Goal: Task Accomplishment & Management: Manage account settings

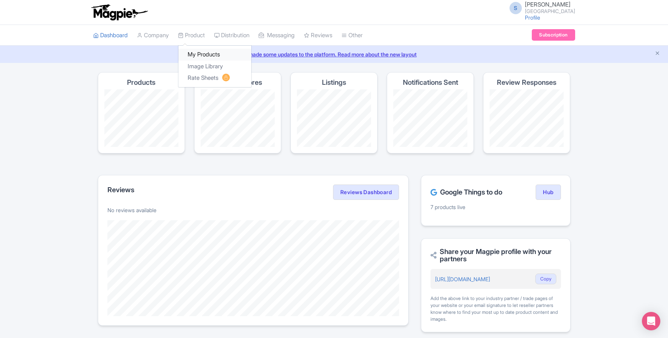
click at [204, 49] on link "My Products" at bounding box center [214, 55] width 73 height 12
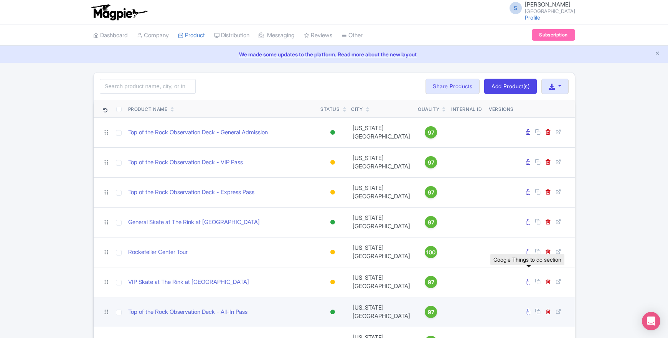
click at [527, 309] on icon at bounding box center [528, 312] width 4 height 6
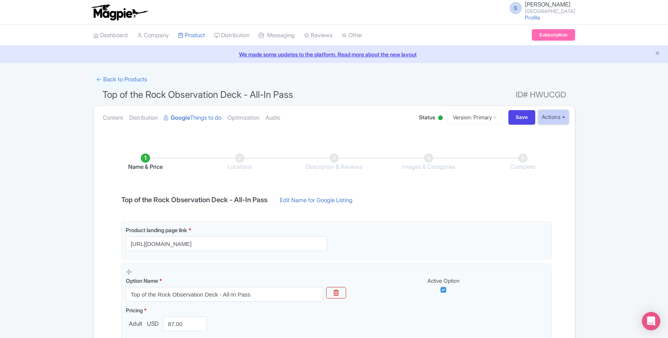
click at [551, 118] on button "Actions" at bounding box center [553, 117] width 30 height 14
click at [117, 77] on link "← Back to Products" at bounding box center [121, 79] width 57 height 15
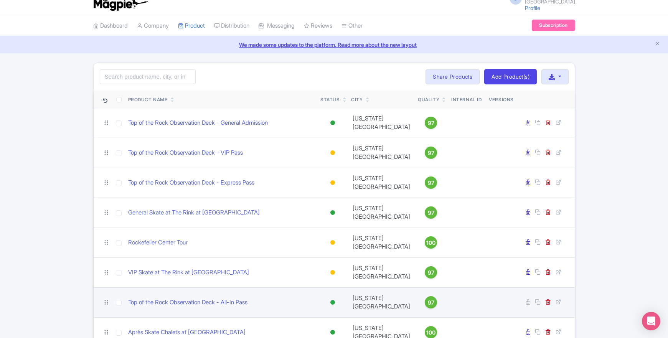
scroll to position [12, 0]
